Goal: Information Seeking & Learning: Check status

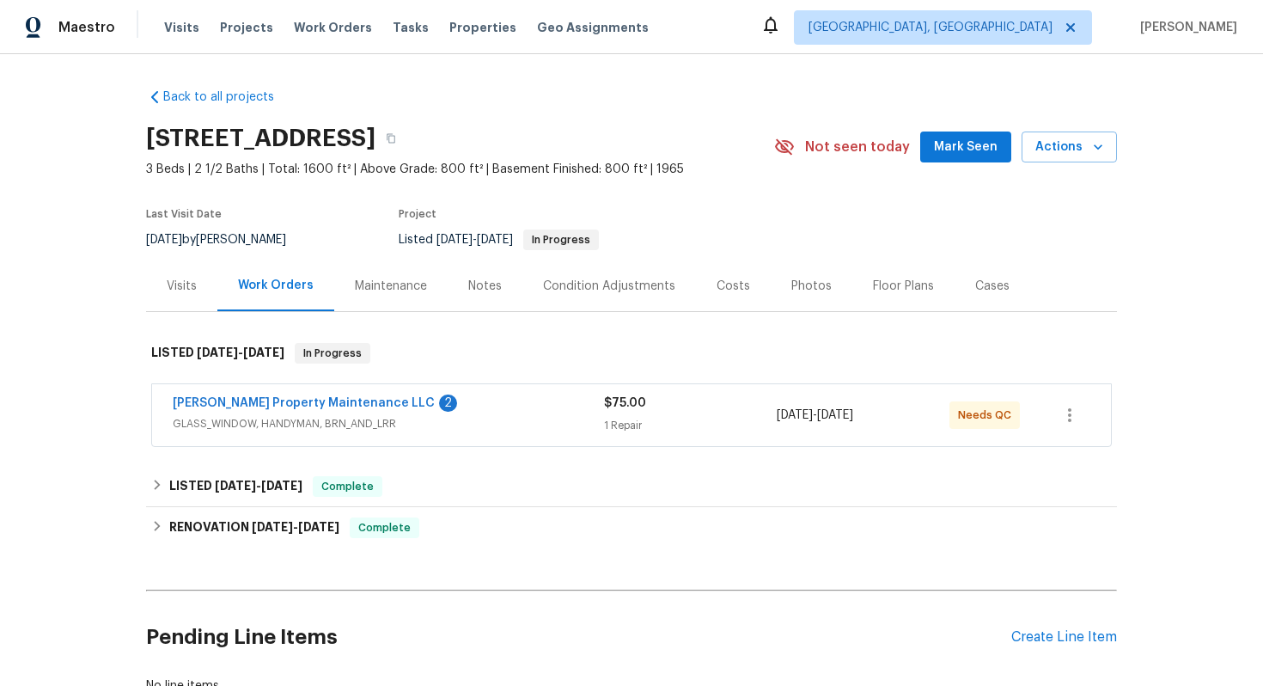
click at [396, 429] on span "GLASS_WINDOW, HANDYMAN, BRN_AND_LRR" at bounding box center [388, 423] width 431 height 17
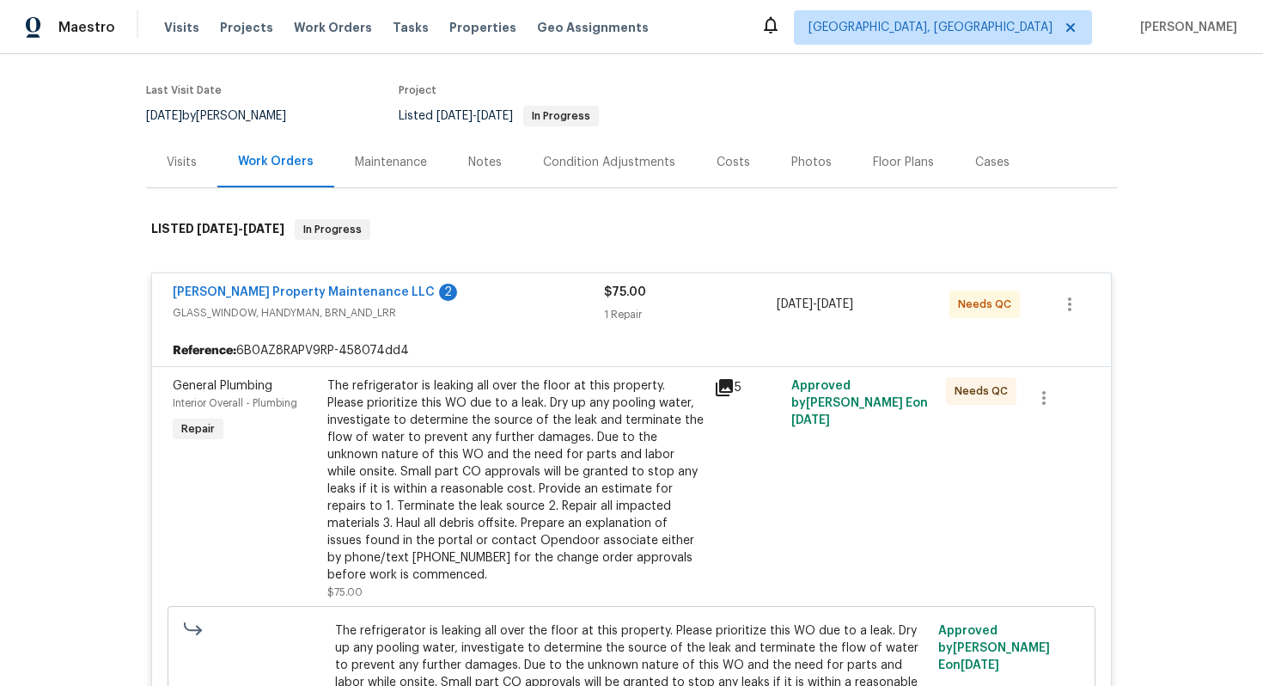
scroll to position [188, 0]
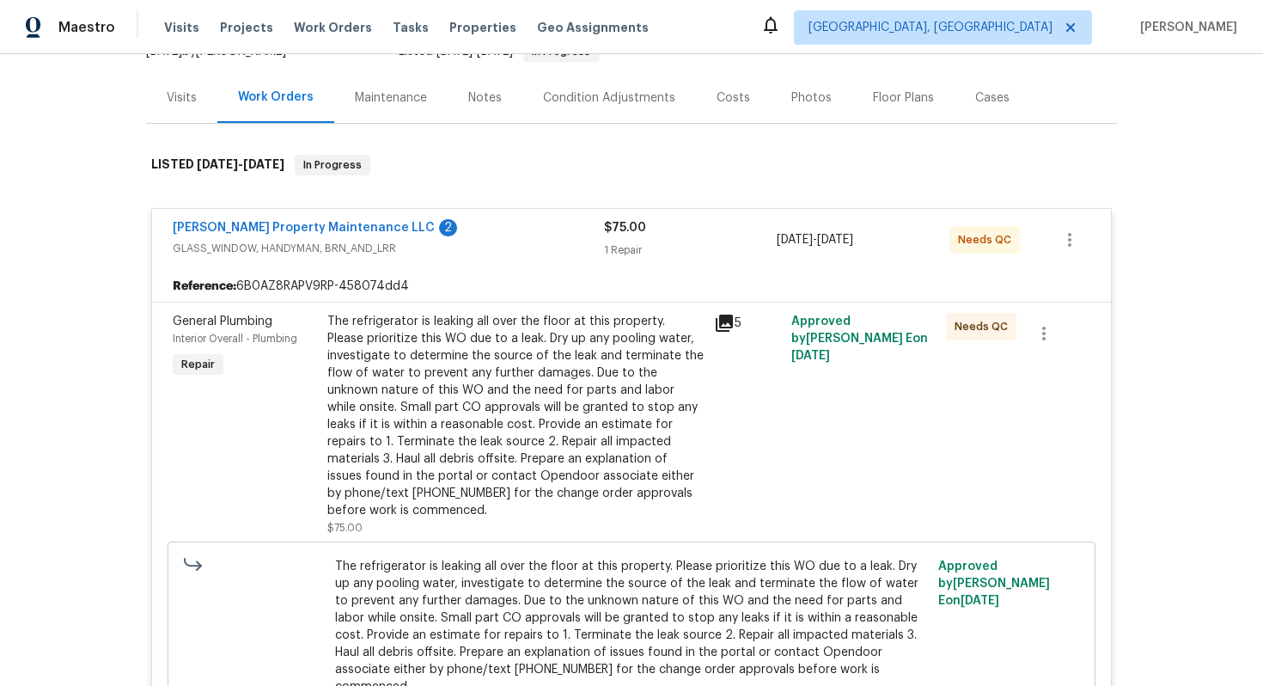
click at [680, 347] on div "The refrigerator is leaking all over the floor at this property. Please priorit…" at bounding box center [515, 416] width 376 height 206
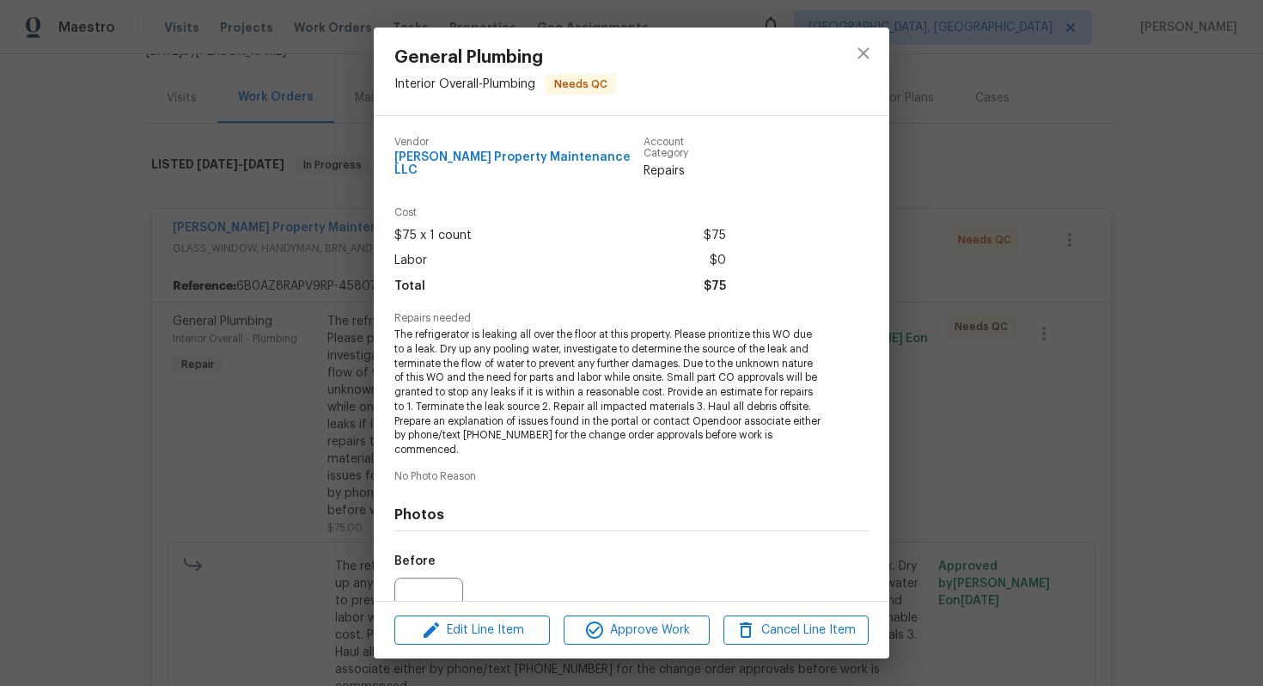
scroll to position [163, 0]
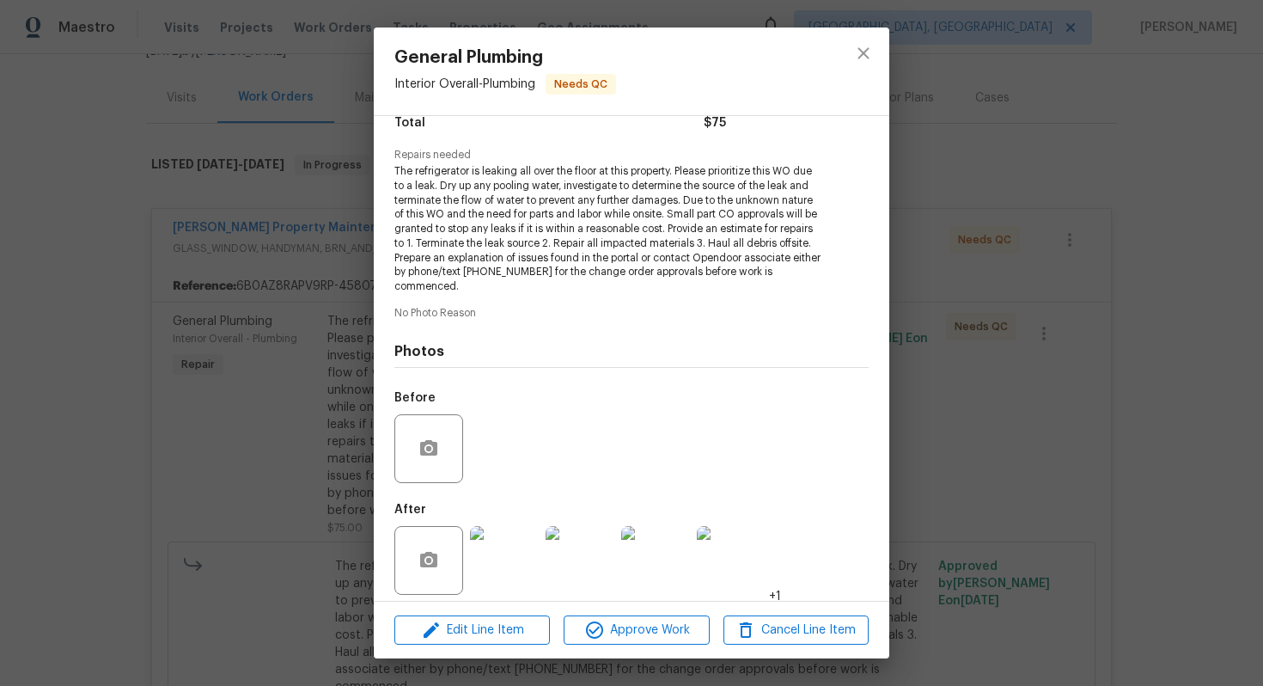
click at [483, 543] on img at bounding box center [504, 560] width 69 height 69
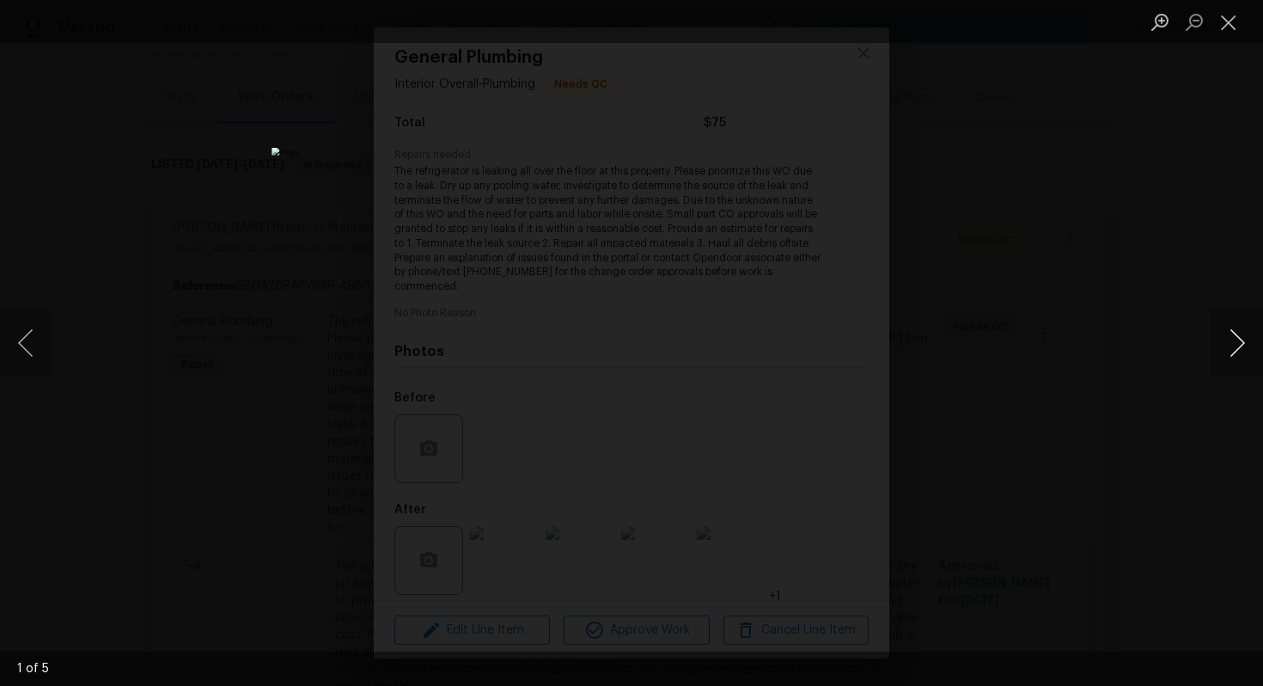
click at [1228, 339] on button "Next image" at bounding box center [1237, 342] width 52 height 69
click at [1253, 316] on button "Next image" at bounding box center [1237, 342] width 52 height 69
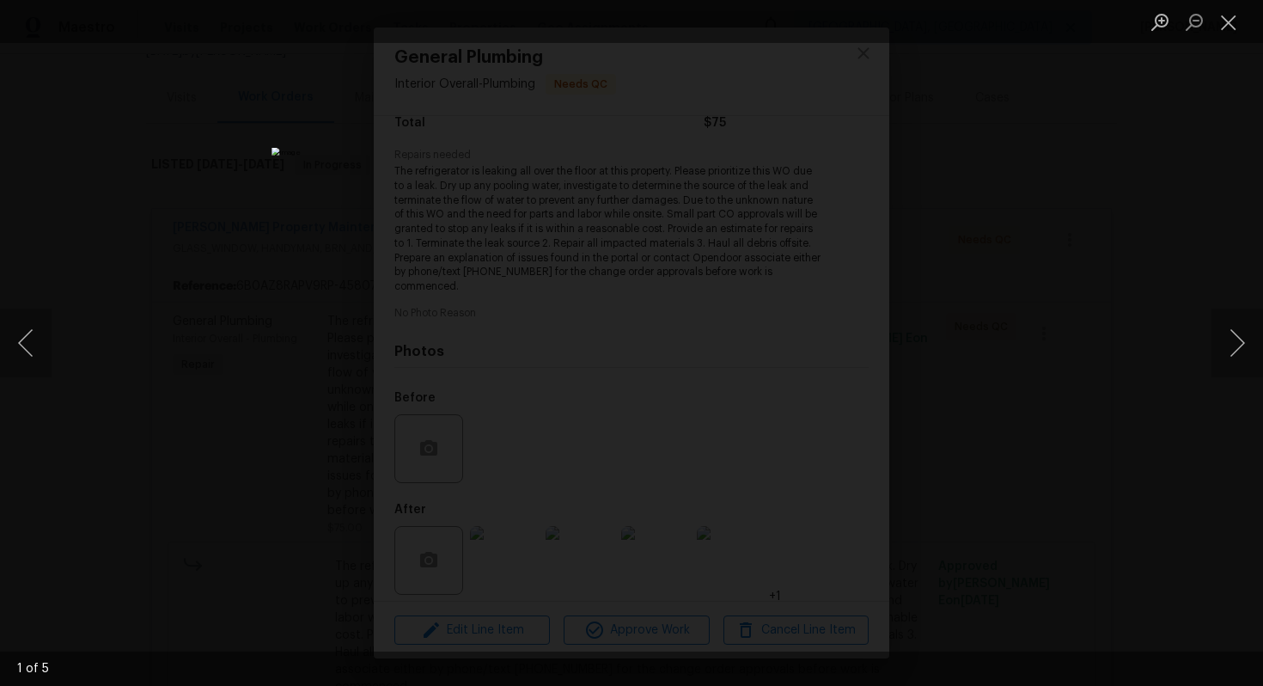
click at [1070, 257] on div "Lightbox" at bounding box center [631, 343] width 1263 height 686
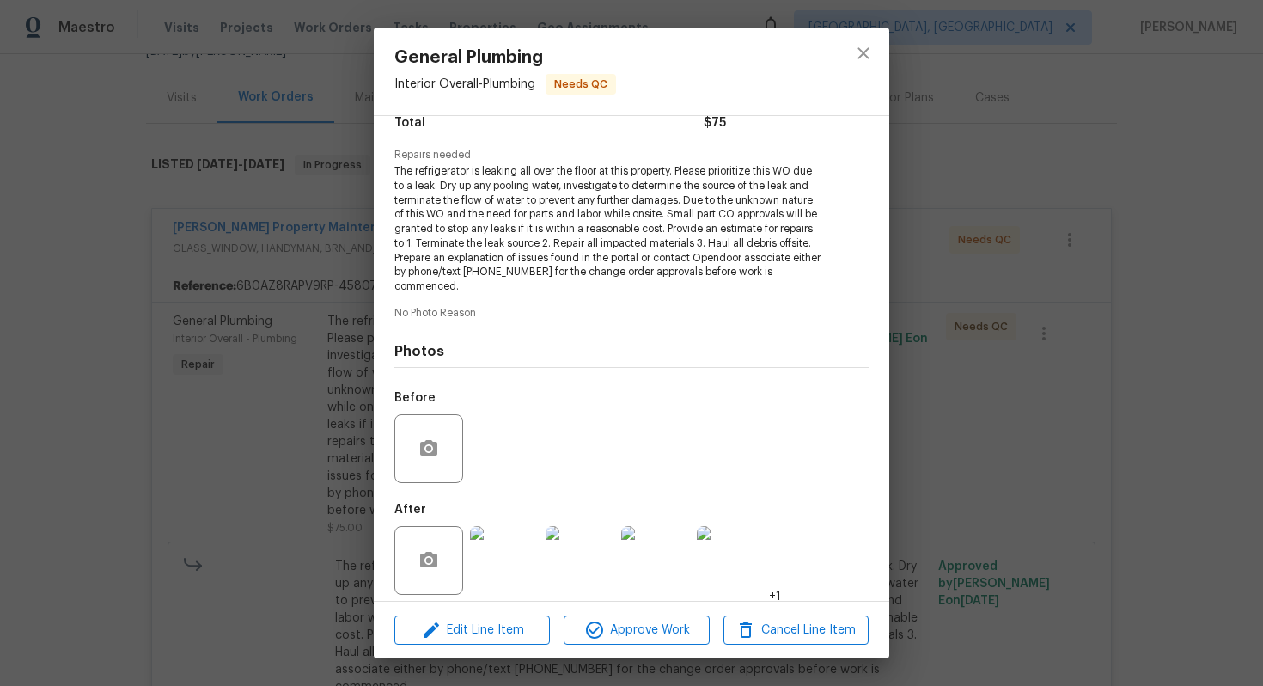
click at [1014, 308] on div "General Plumbing Interior Overall - Plumbing Needs QC Vendor [PERSON_NAME] Prop…" at bounding box center [631, 343] width 1263 height 686
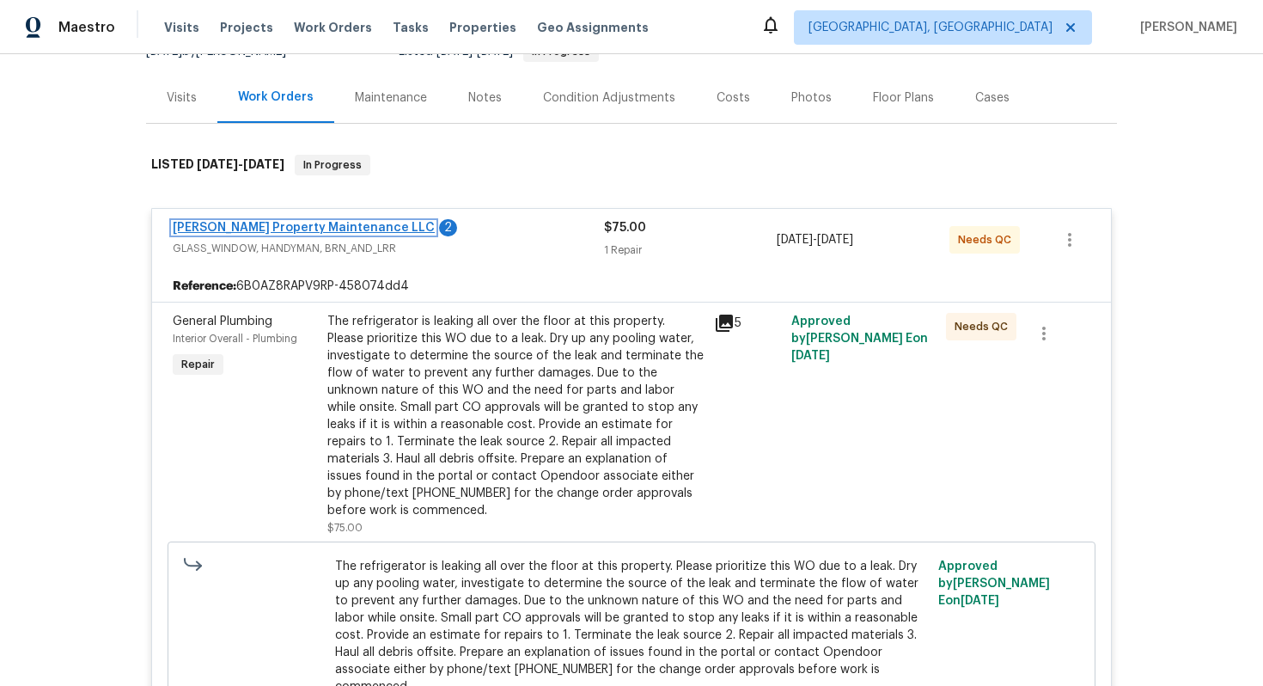
click at [227, 228] on link "[PERSON_NAME] Property Maintenance LLC" at bounding box center [304, 228] width 262 height 12
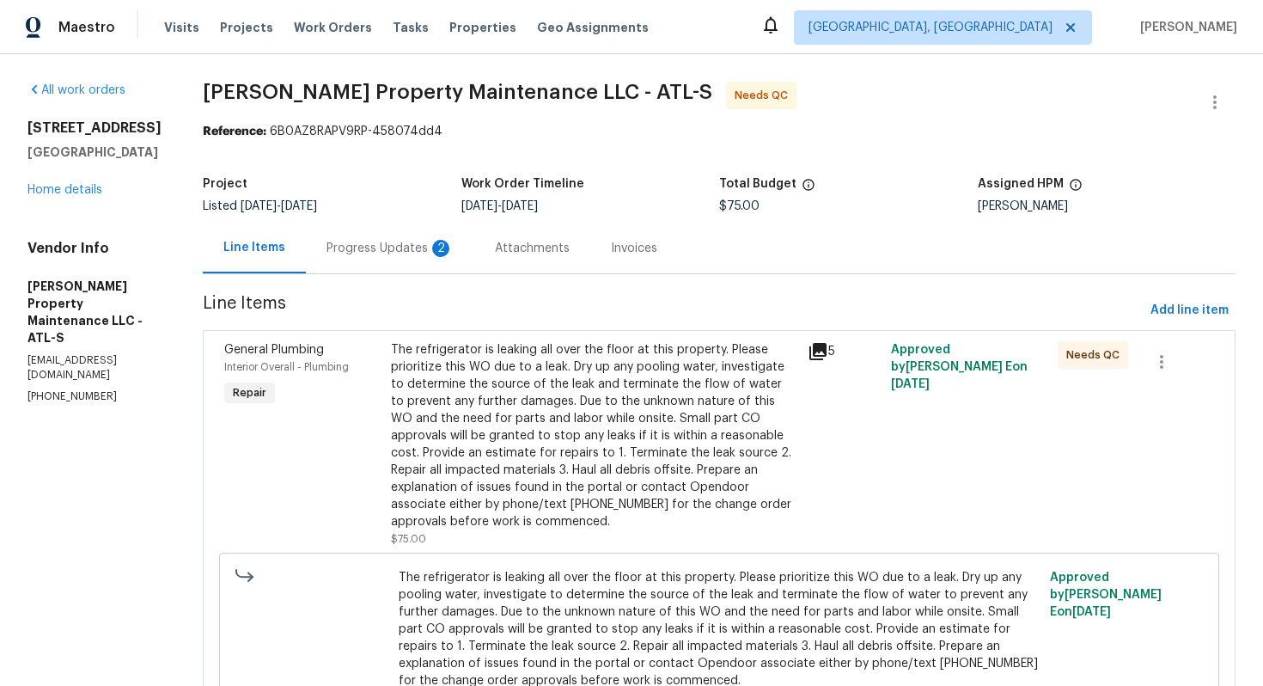
click at [394, 235] on div "Progress Updates 2" at bounding box center [390, 248] width 168 height 51
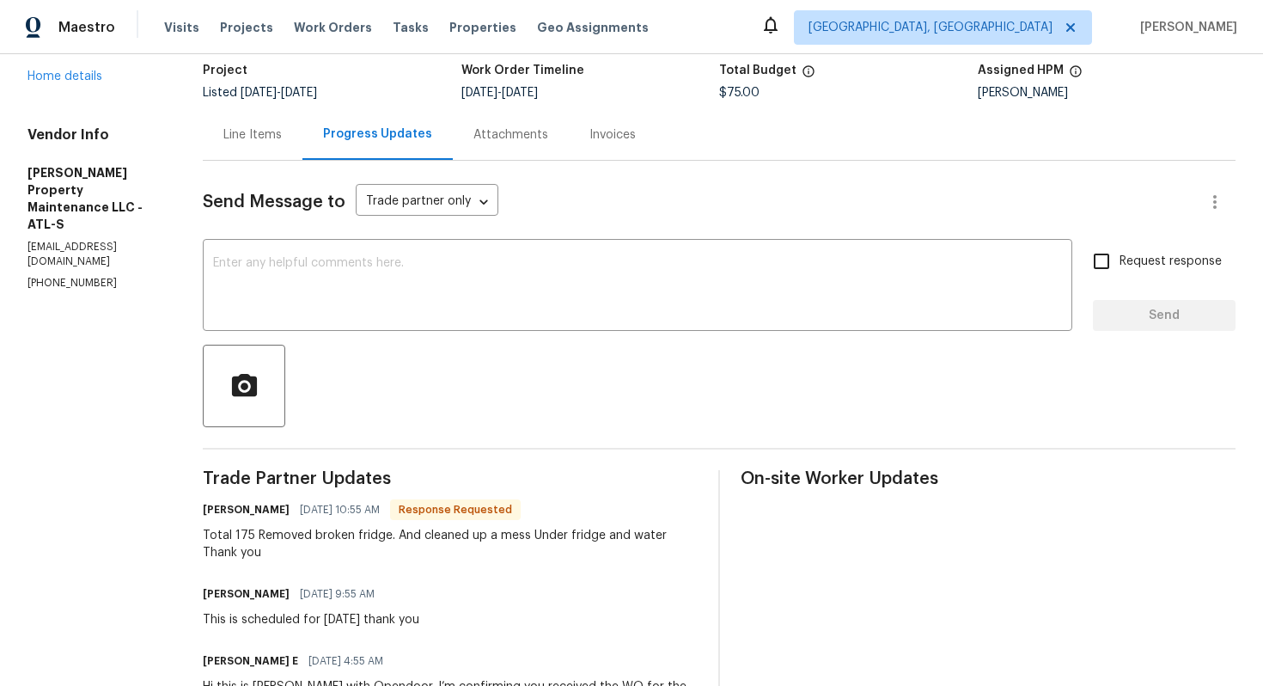
scroll to position [240, 0]
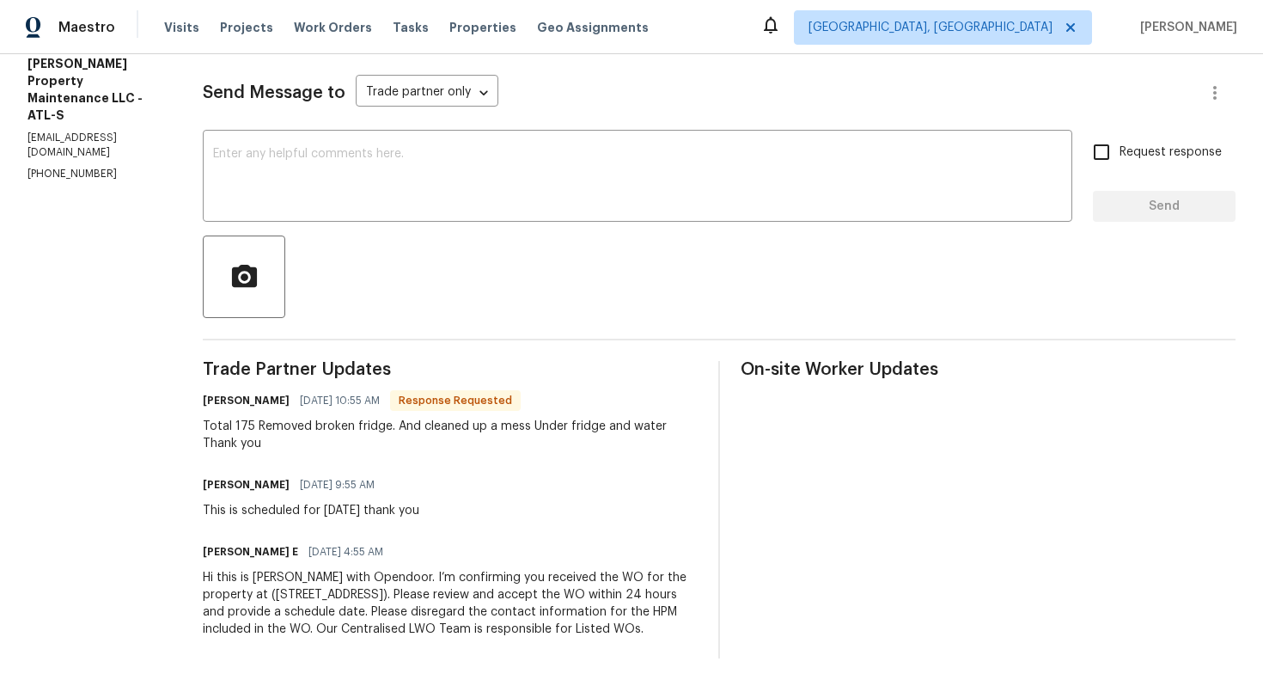
click at [307, 418] on div "Total 175 Removed broken fridge. And cleaned up a mess Under fridge and water T…" at bounding box center [450, 435] width 495 height 34
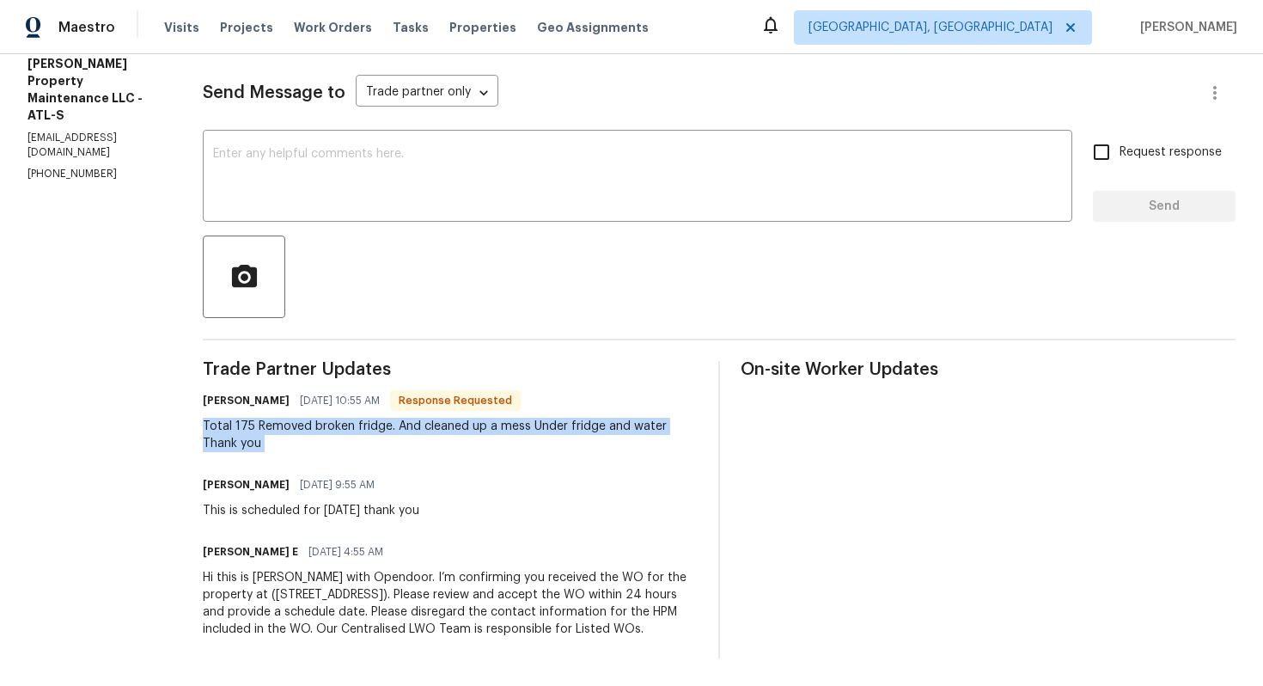
click at [307, 418] on div "Total 175 Removed broken fridge. And cleaned up a mess Under fridge and water T…" at bounding box center [450, 435] width 495 height 34
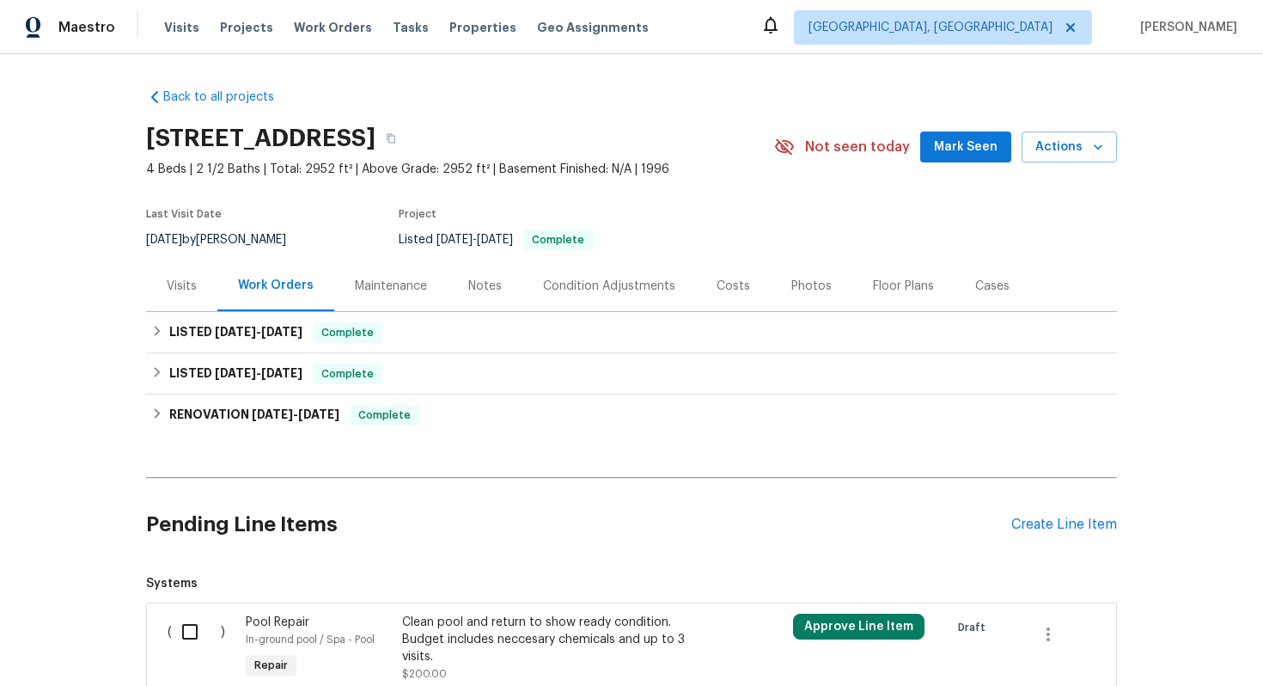
scroll to position [54, 0]
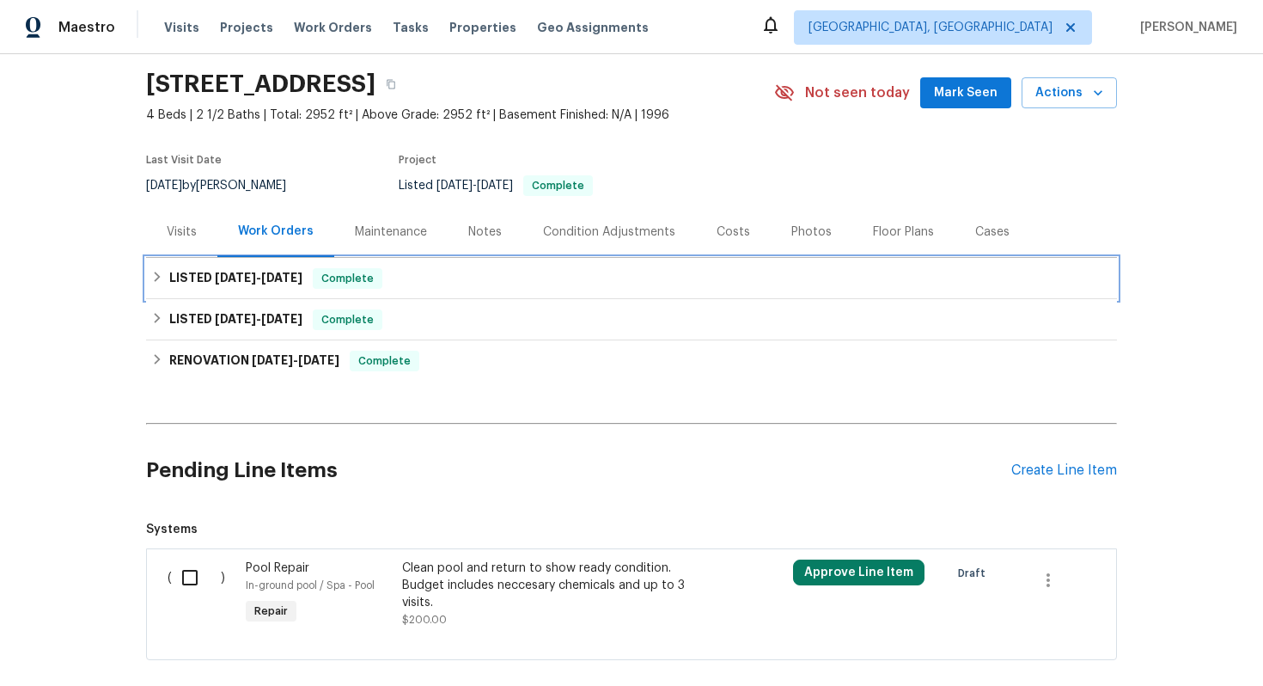
click at [272, 280] on span "5/21/25" at bounding box center [281, 277] width 41 height 12
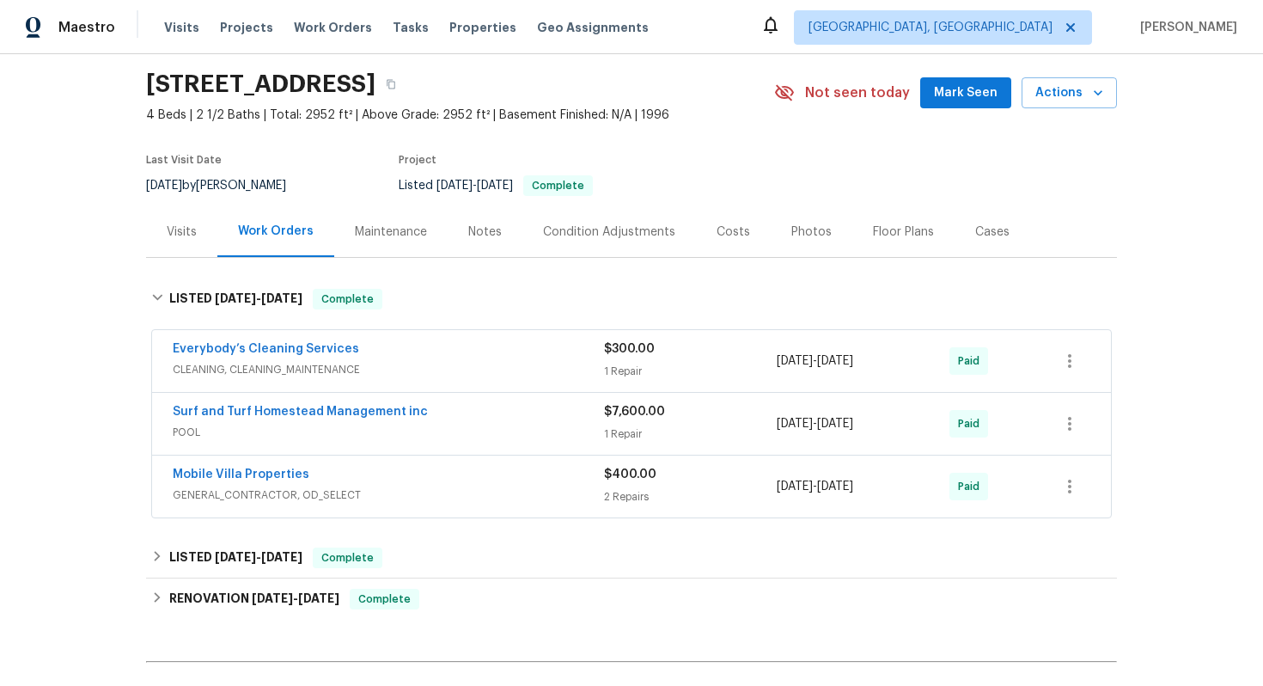
click at [430, 482] on div "Mobile Villa Properties" at bounding box center [388, 476] width 431 height 21
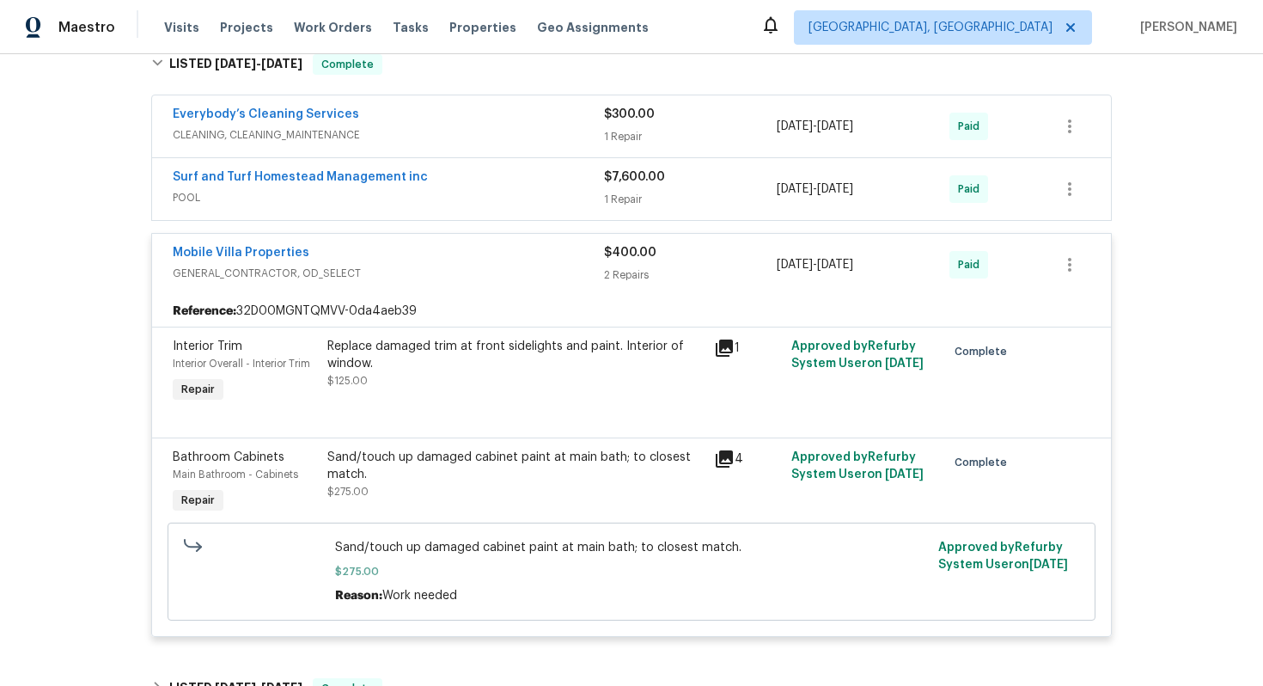
scroll to position [308, 0]
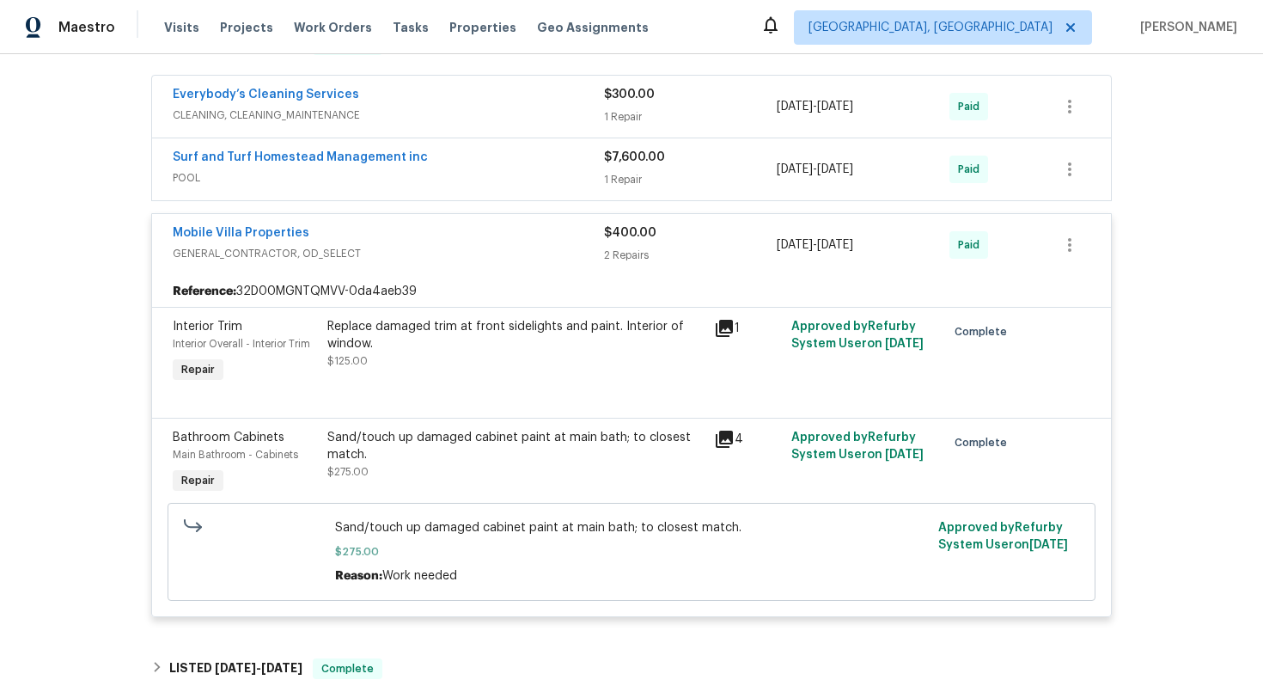
click at [479, 235] on div "Mobile Villa Properties" at bounding box center [388, 234] width 431 height 21
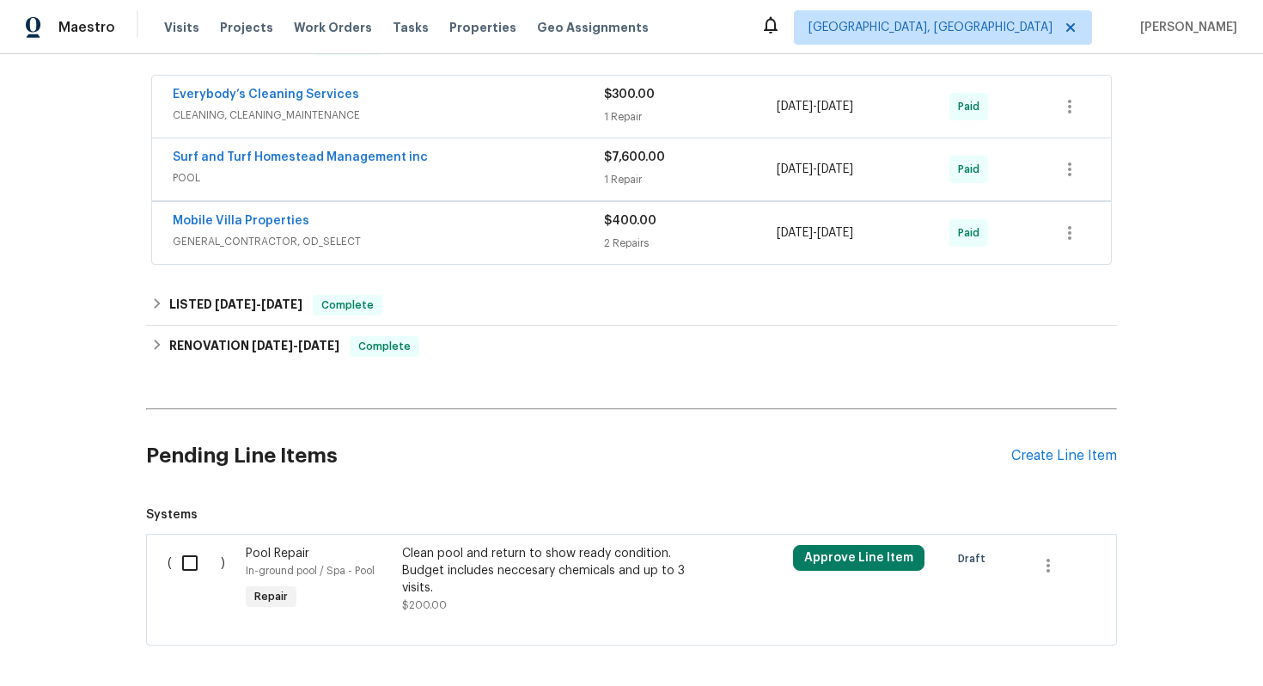
click at [479, 235] on span "GENERAL_CONTRACTOR, OD_SELECT" at bounding box center [388, 241] width 431 height 17
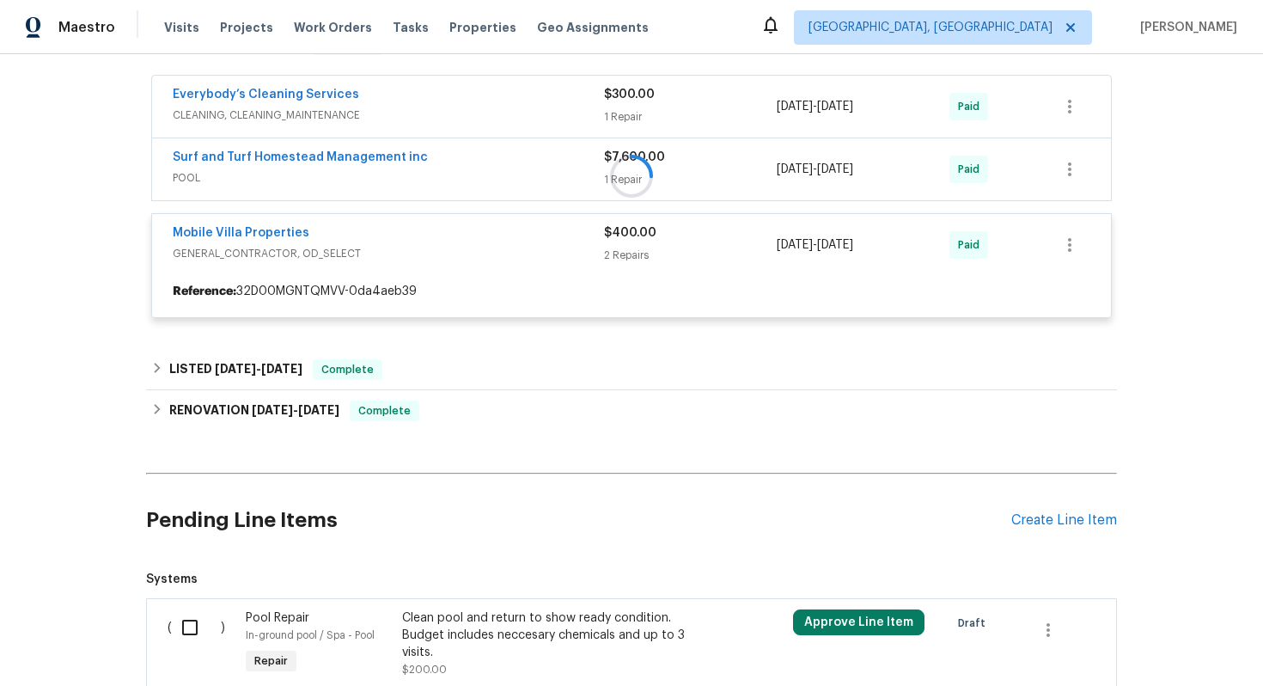
click at [479, 235] on div at bounding box center [631, 176] width 971 height 318
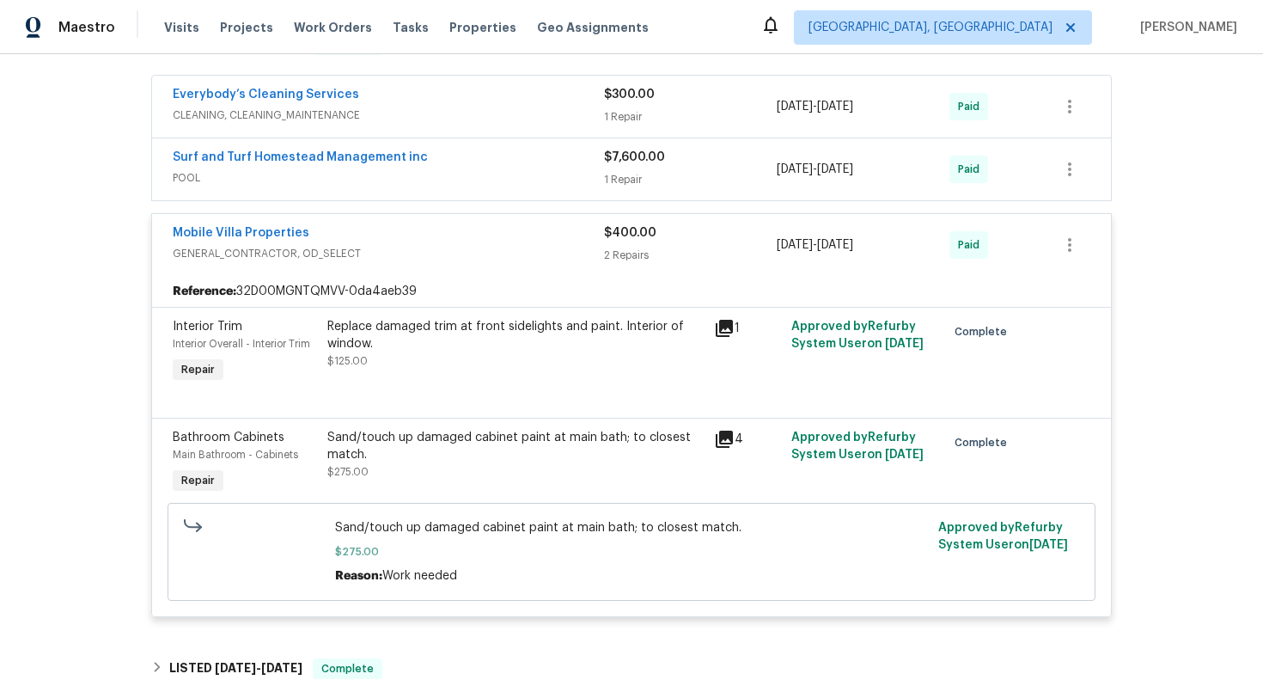
click at [479, 235] on div "Mobile Villa Properties" at bounding box center [388, 234] width 431 height 21
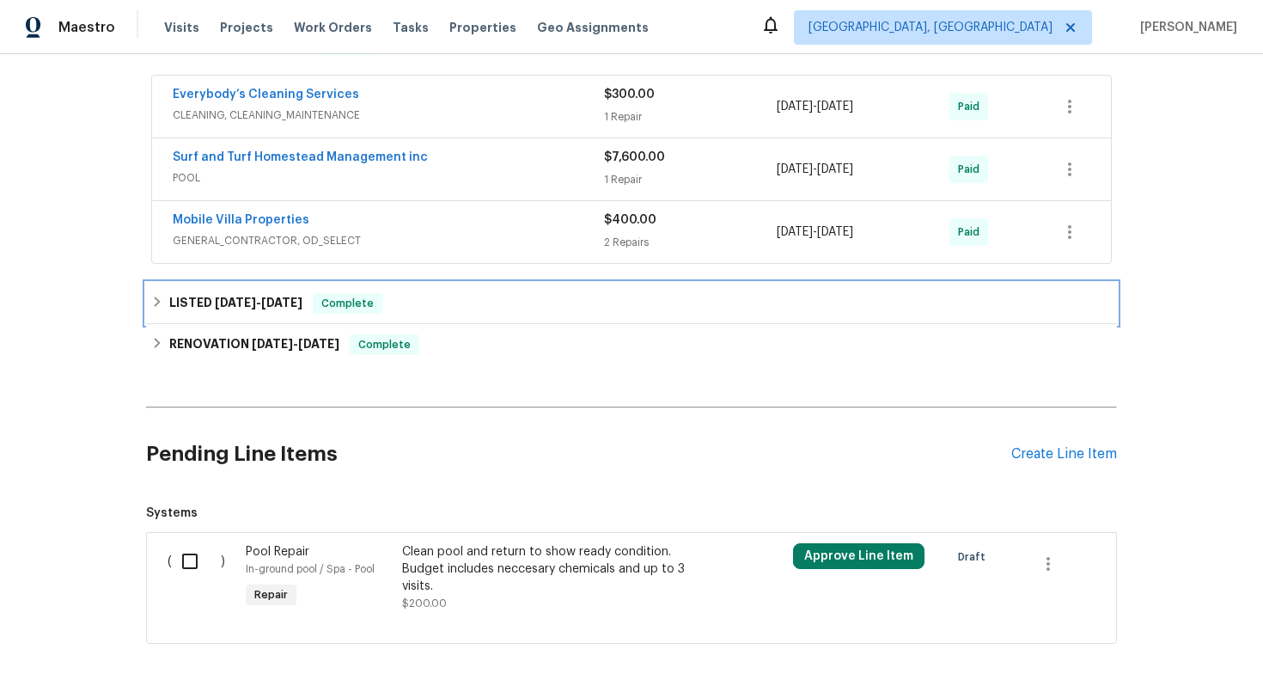
click at [442, 300] on div "LISTED 4/24/25 - 4/29/25 Complete" at bounding box center [631, 303] width 960 height 21
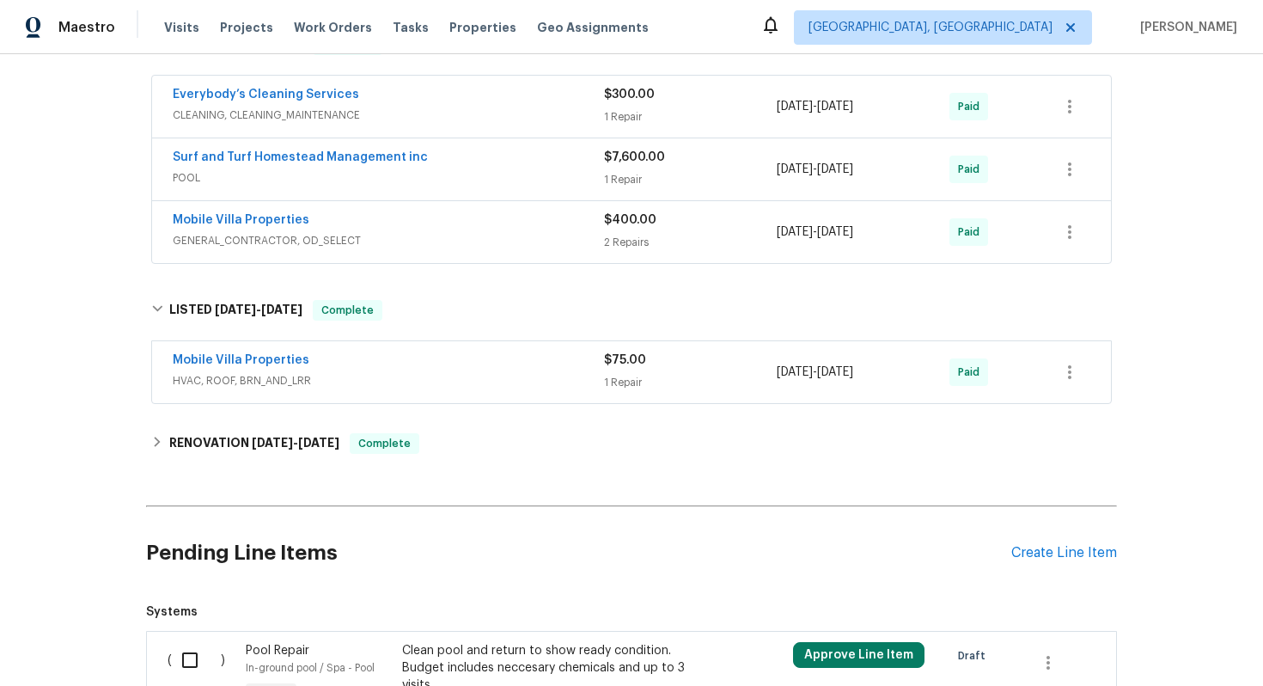
click at [454, 354] on div "Mobile Villa Properties" at bounding box center [388, 361] width 431 height 21
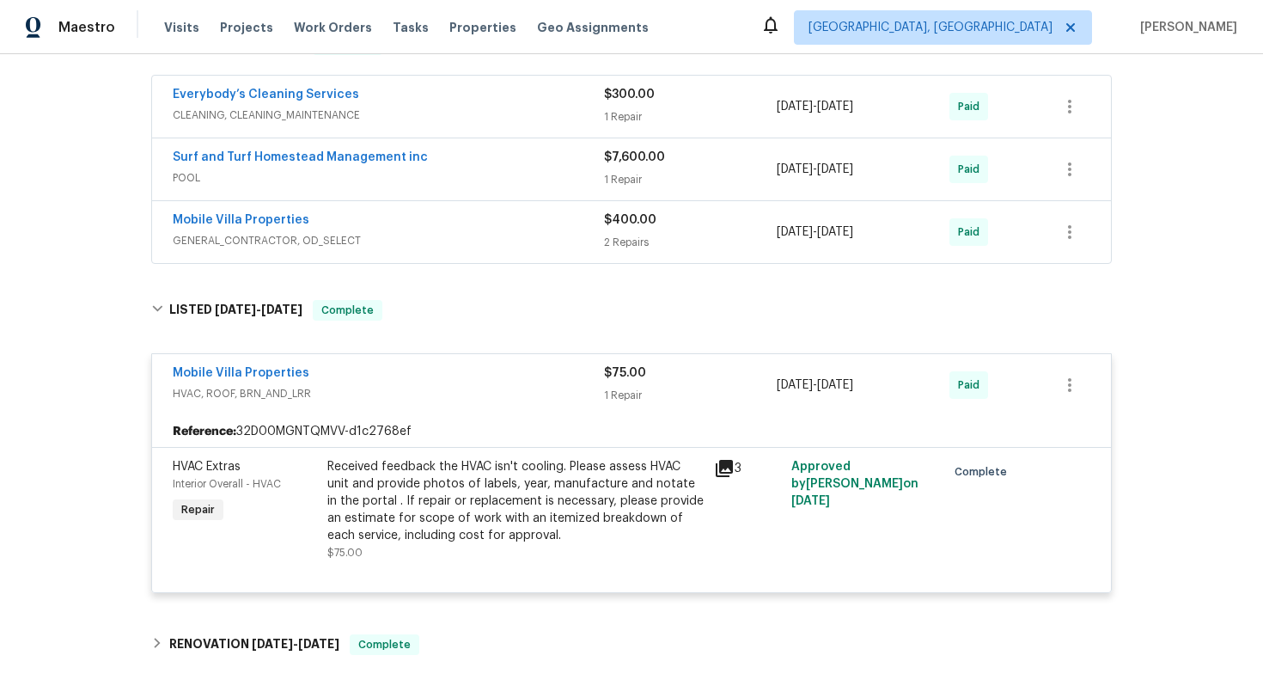
click at [487, 372] on div "Mobile Villa Properties" at bounding box center [388, 374] width 431 height 21
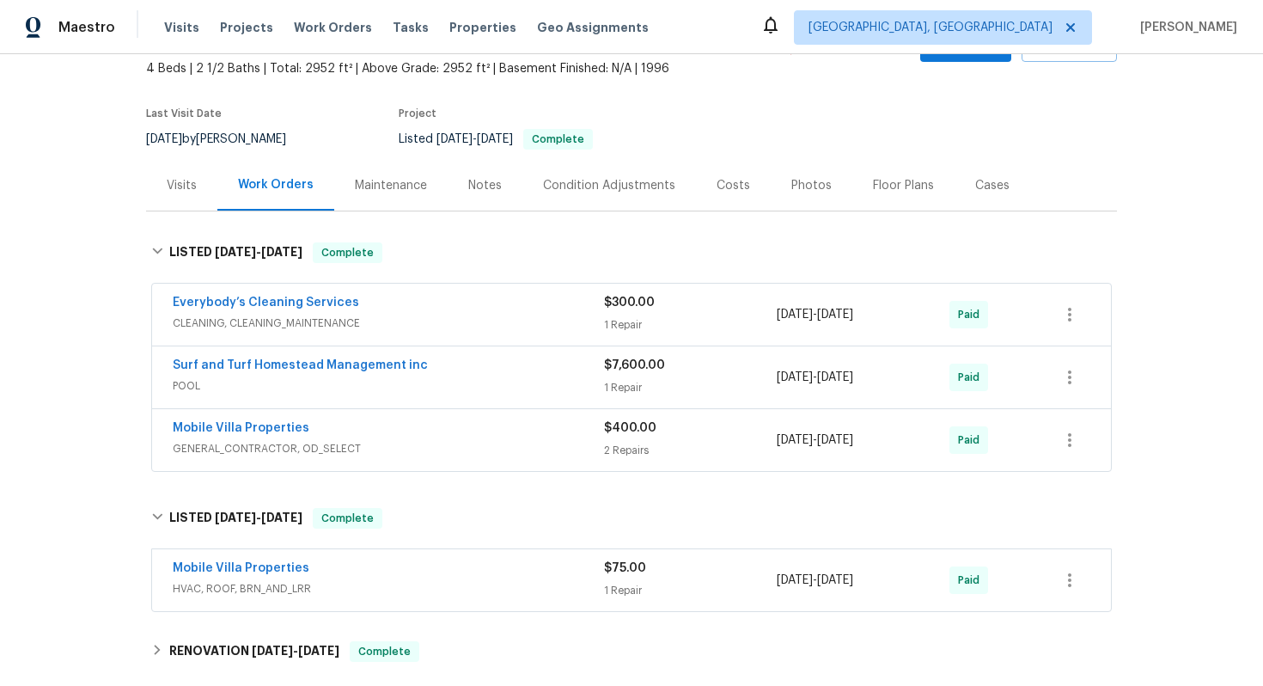
scroll to position [48, 0]
